Goal: Task Accomplishment & Management: Manage account settings

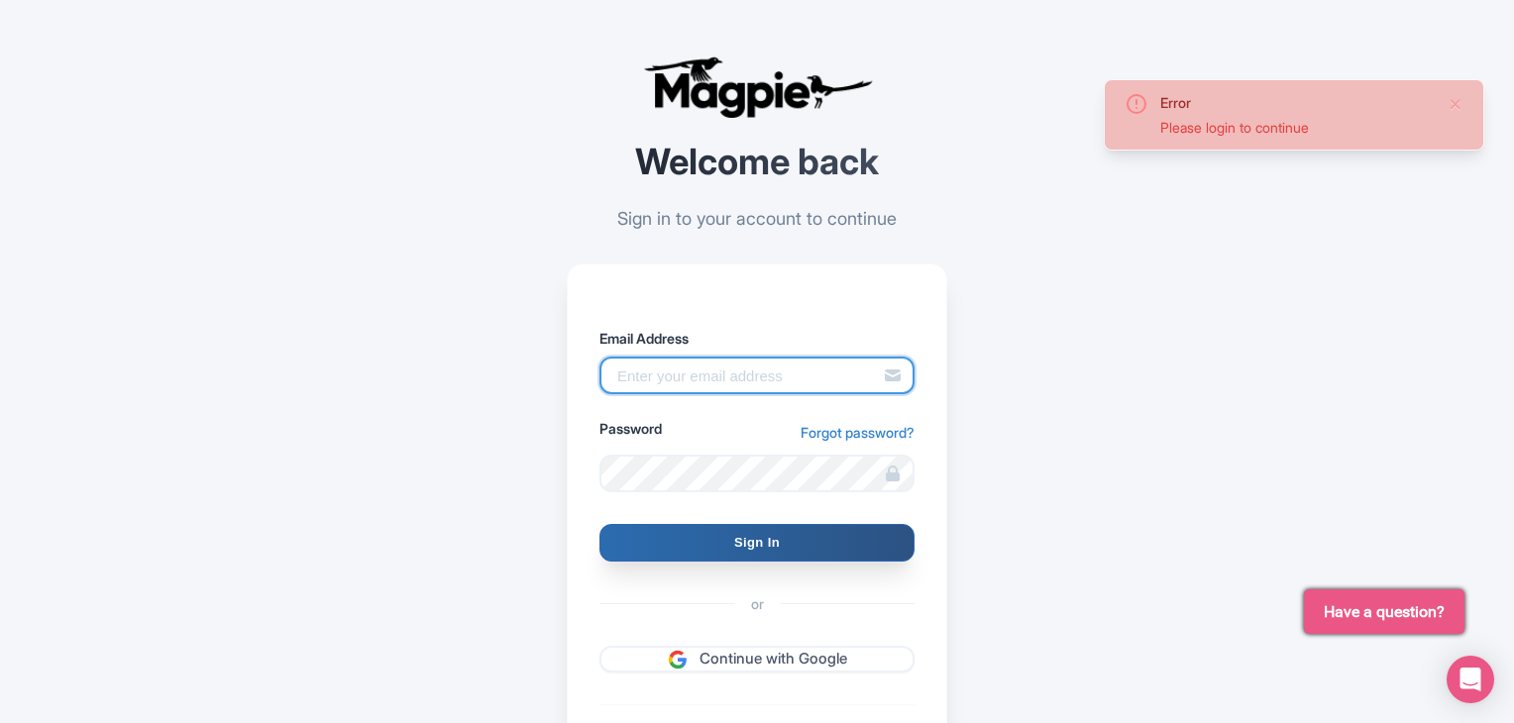
type input "onlinemarketing@peruhop.com"
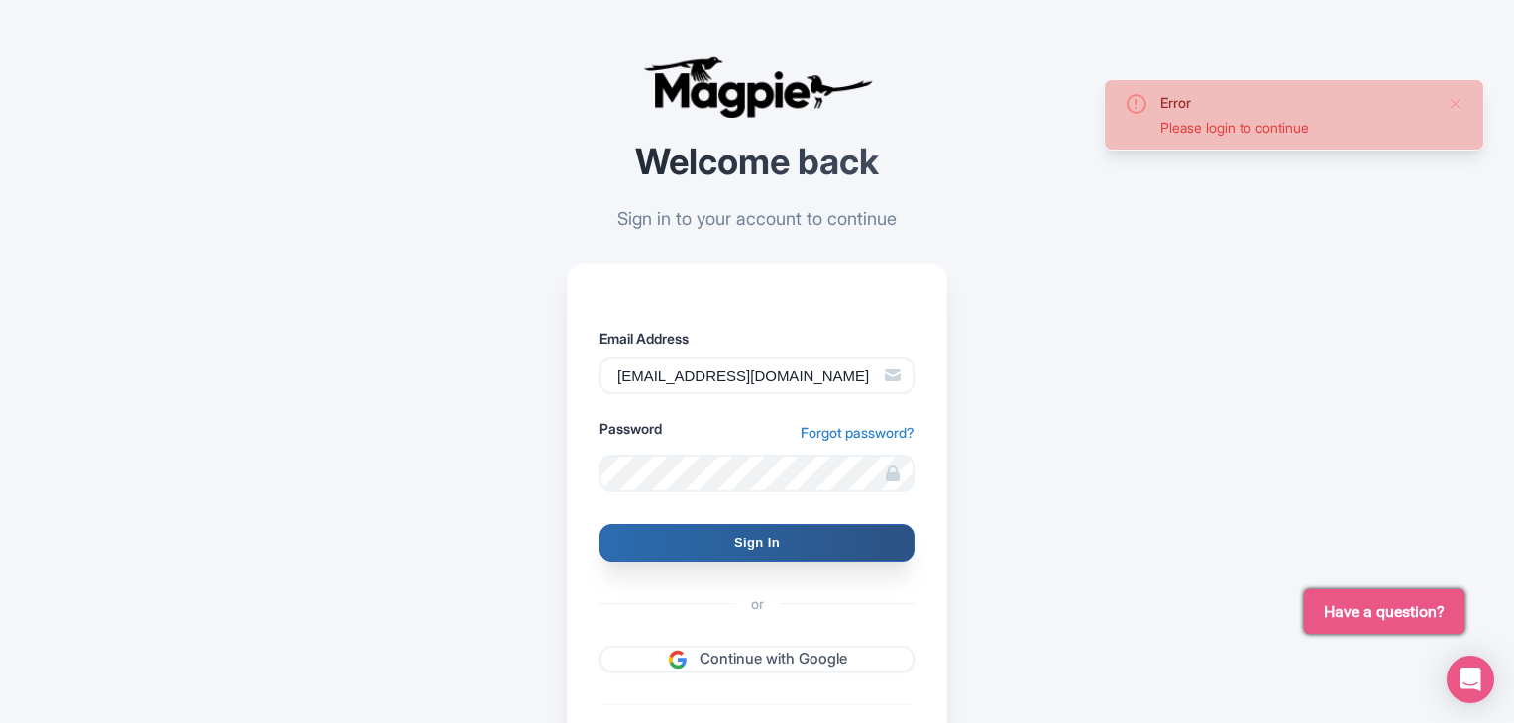
click at [702, 552] on input "Sign In" at bounding box center [756, 543] width 315 height 38
type input "Signing in..."
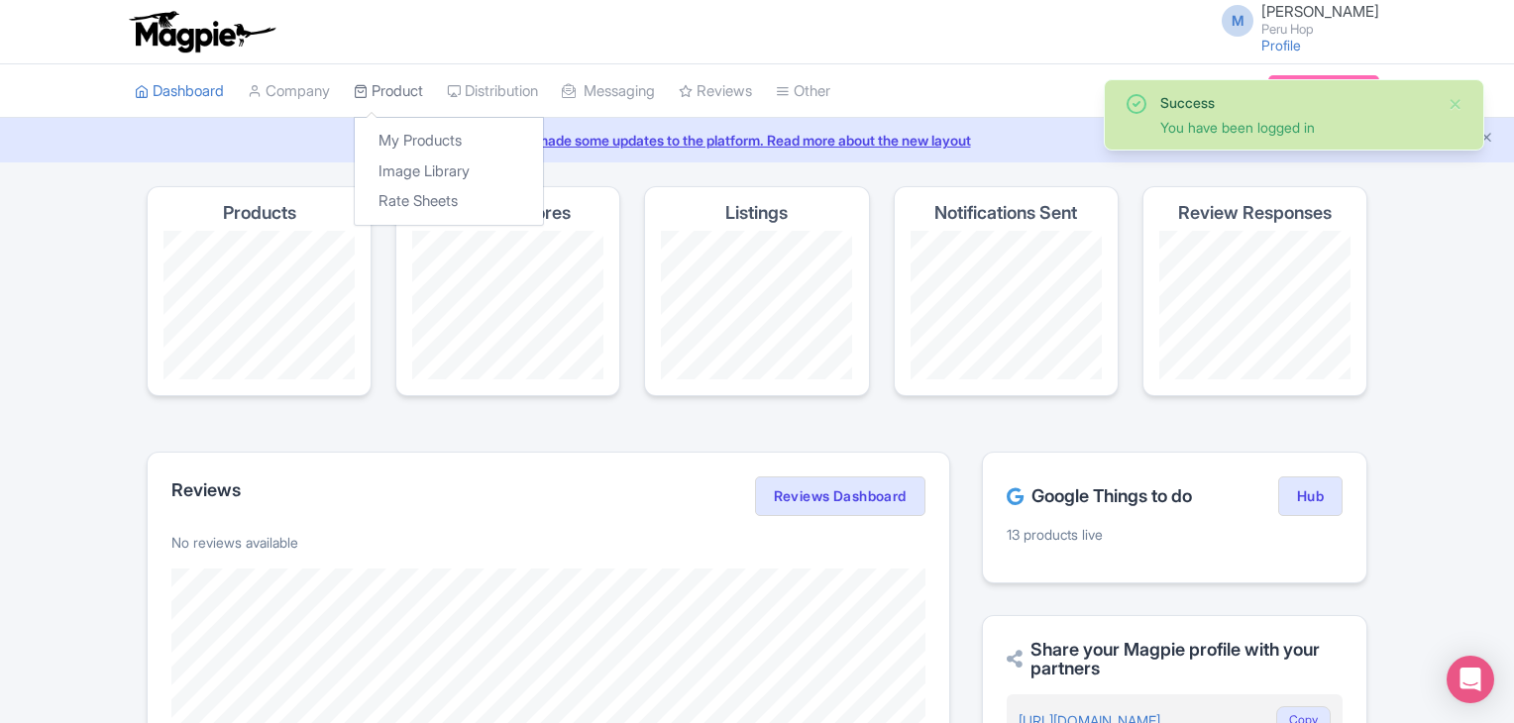
click at [383, 93] on link "Product" at bounding box center [388, 91] width 69 height 54
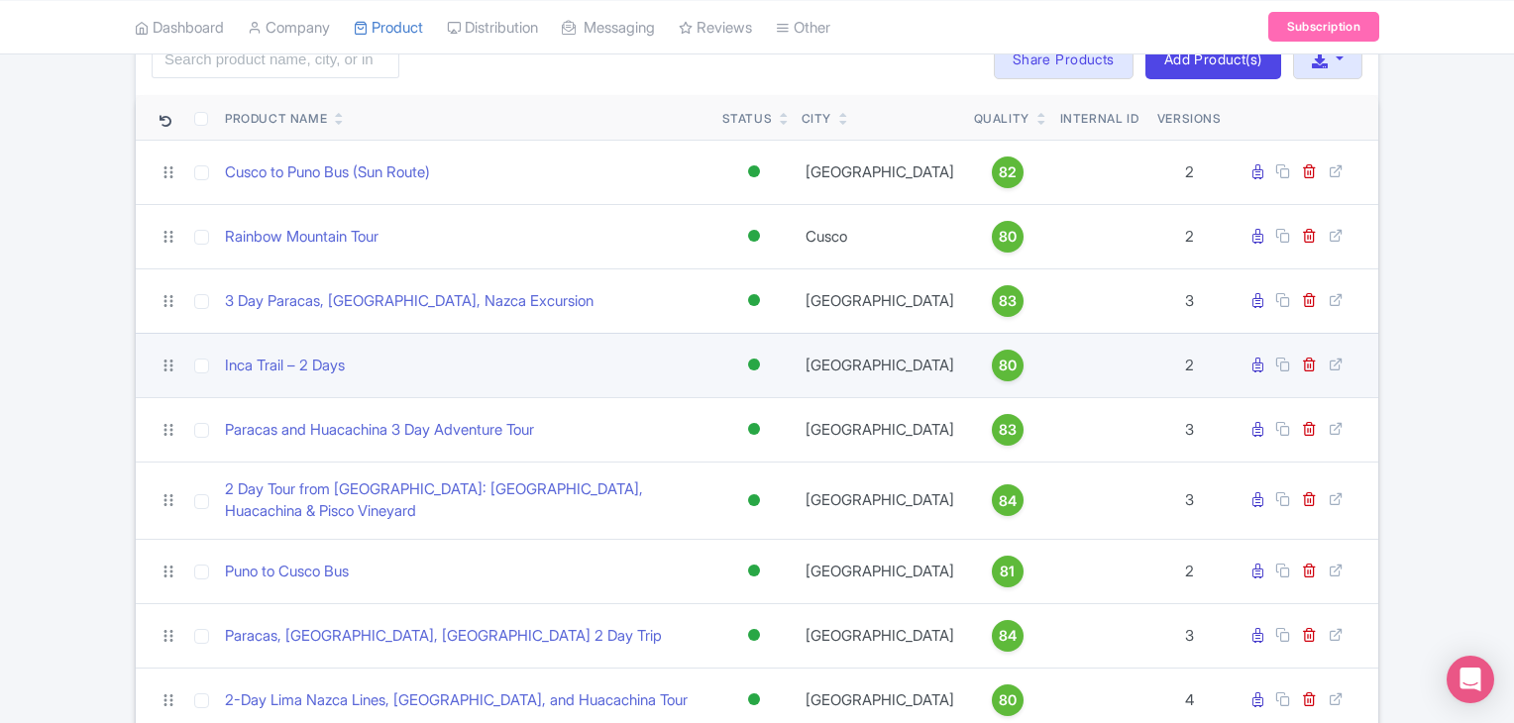
scroll to position [164, 0]
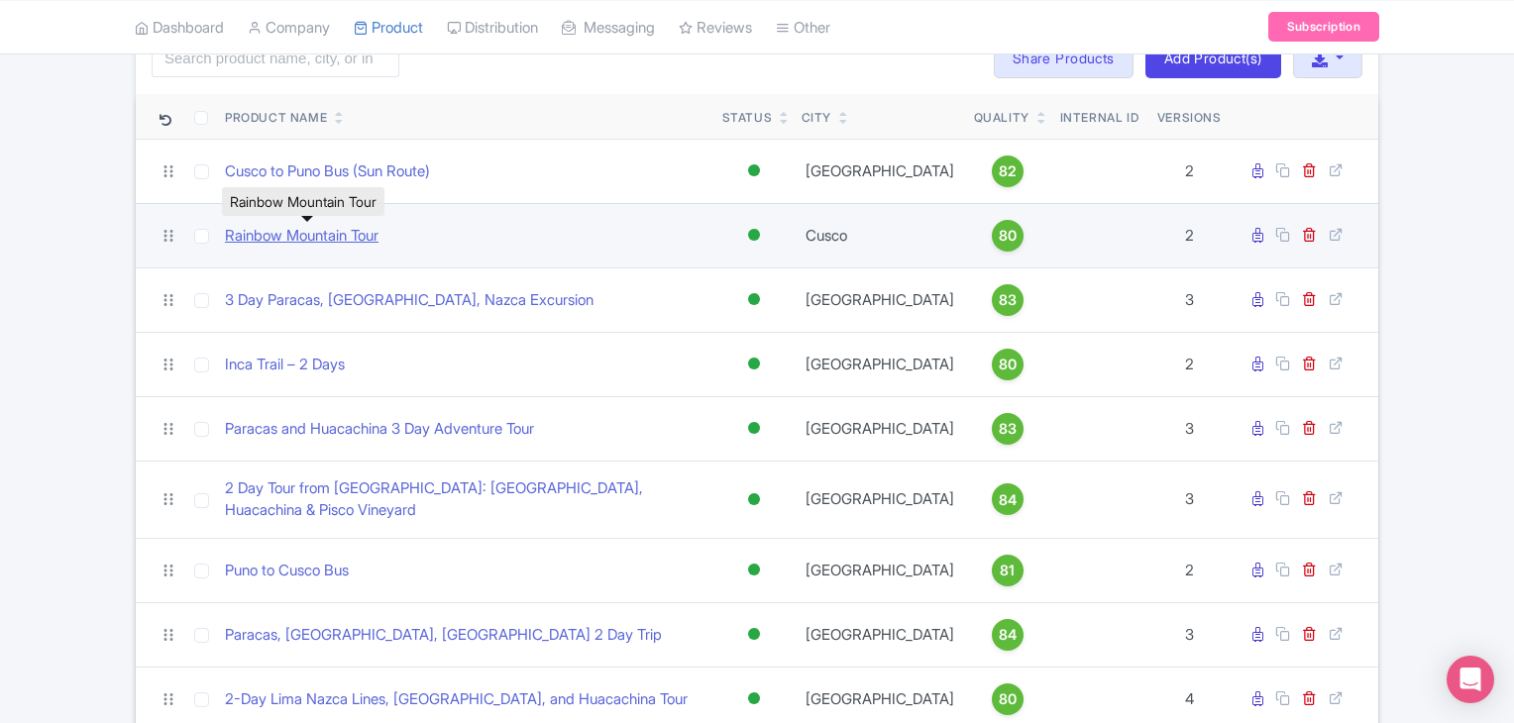
click at [349, 236] on link "Rainbow Mountain Tour" at bounding box center [302, 236] width 154 height 23
